Goal: Navigation & Orientation: Find specific page/section

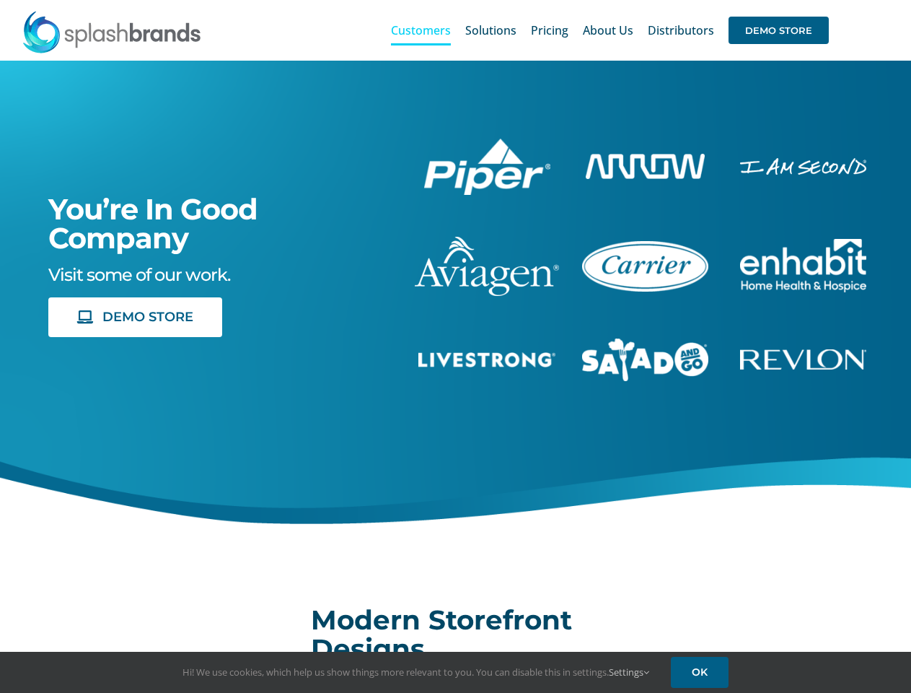
click at [455, 346] on div "You’re In Good Company Visit some of our work. DEMO STORE" at bounding box center [456, 313] width 948 height 505
click at [823, 0] on div "Search for: * Customers Solutions Stores New Hire Kits Manufacturing Store Mark…" at bounding box center [456, 30] width 868 height 61
click at [779, 30] on span "DEMO STORE" at bounding box center [779, 30] width 100 height 27
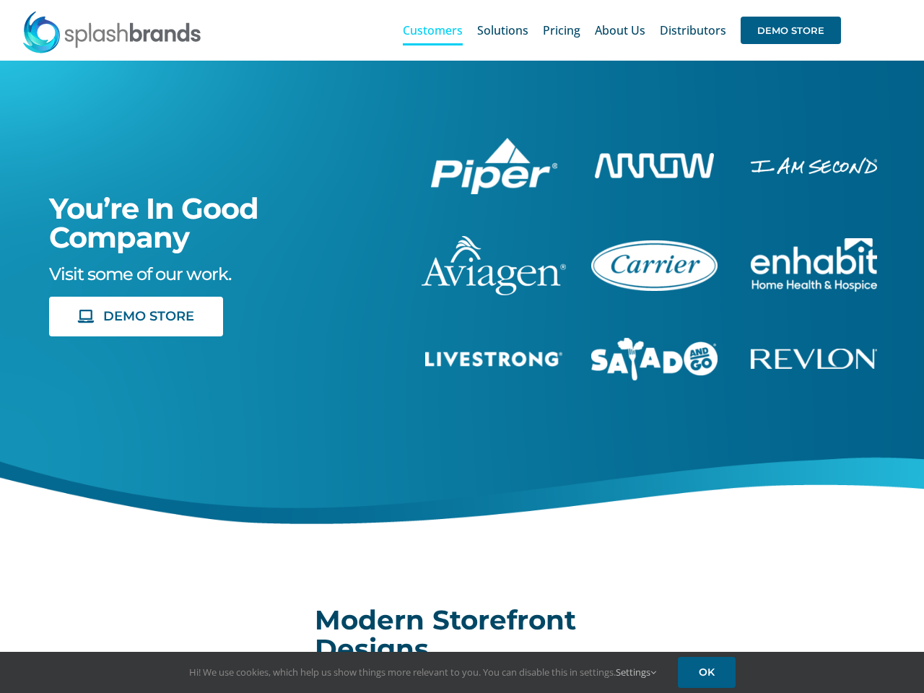
click at [630, 672] on link "Settings" at bounding box center [636, 671] width 40 height 13
click at [0, 0] on div "First Party Cookies Tracks activity on our site, so we can continuously improve…" at bounding box center [0, 0] width 0 height 0
